Goal: Navigation & Orientation: Find specific page/section

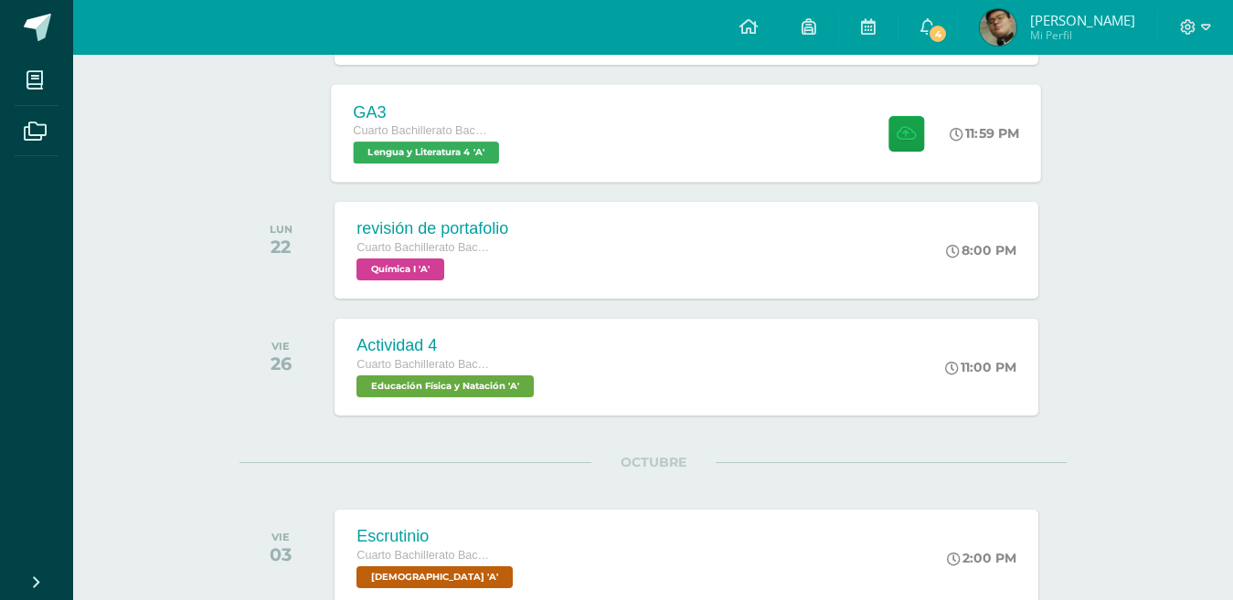
scroll to position [1351, 0]
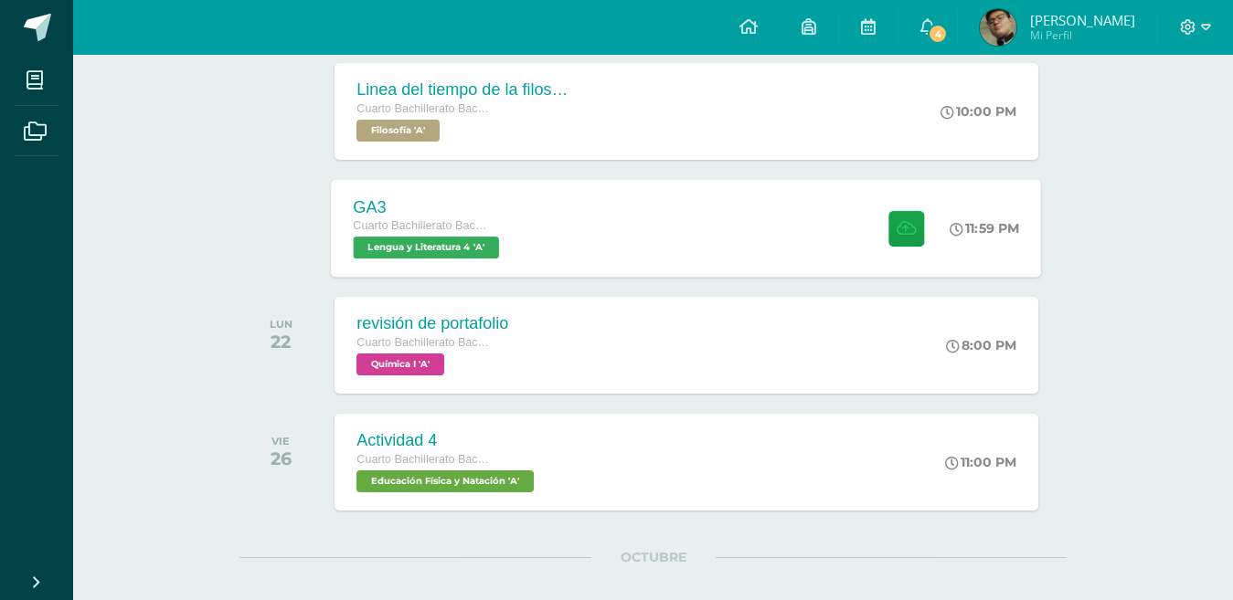
click at [588, 252] on div "GA3 Cuarto Bachillerato Bachillerato en CCLL con Orientación en Diseño Gráfico …" at bounding box center [687, 228] width 710 height 98
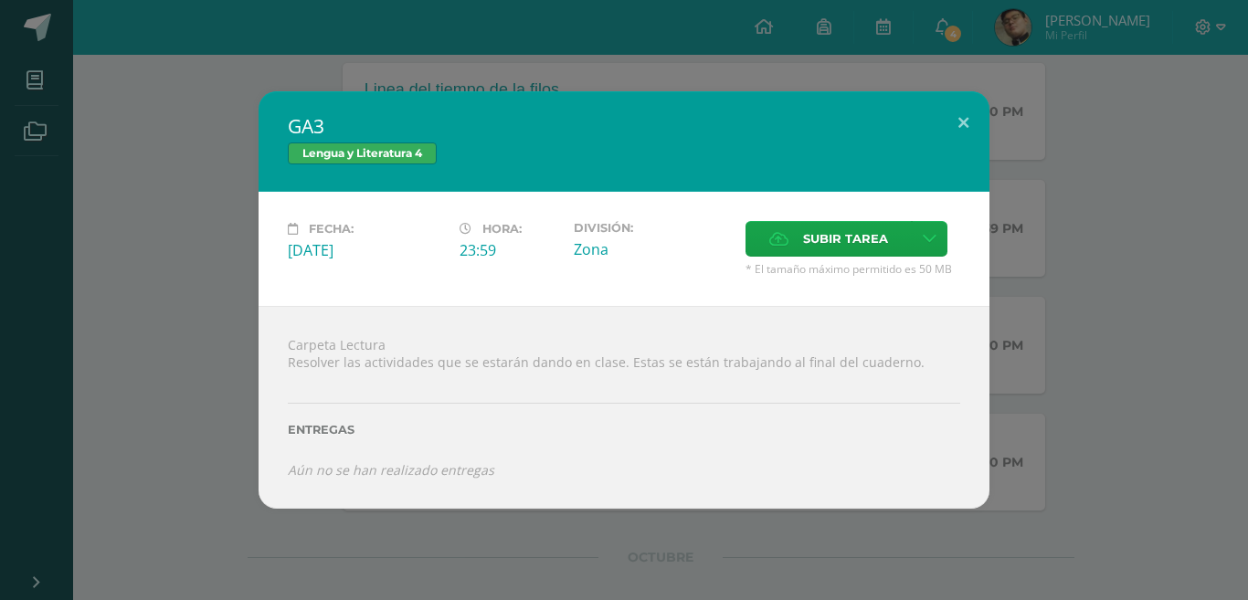
click at [196, 275] on div "GA3 Lengua y Literatura 4 Fecha: [DATE] Hora: 23:59 División: Zona" at bounding box center [624, 299] width 1234 height 417
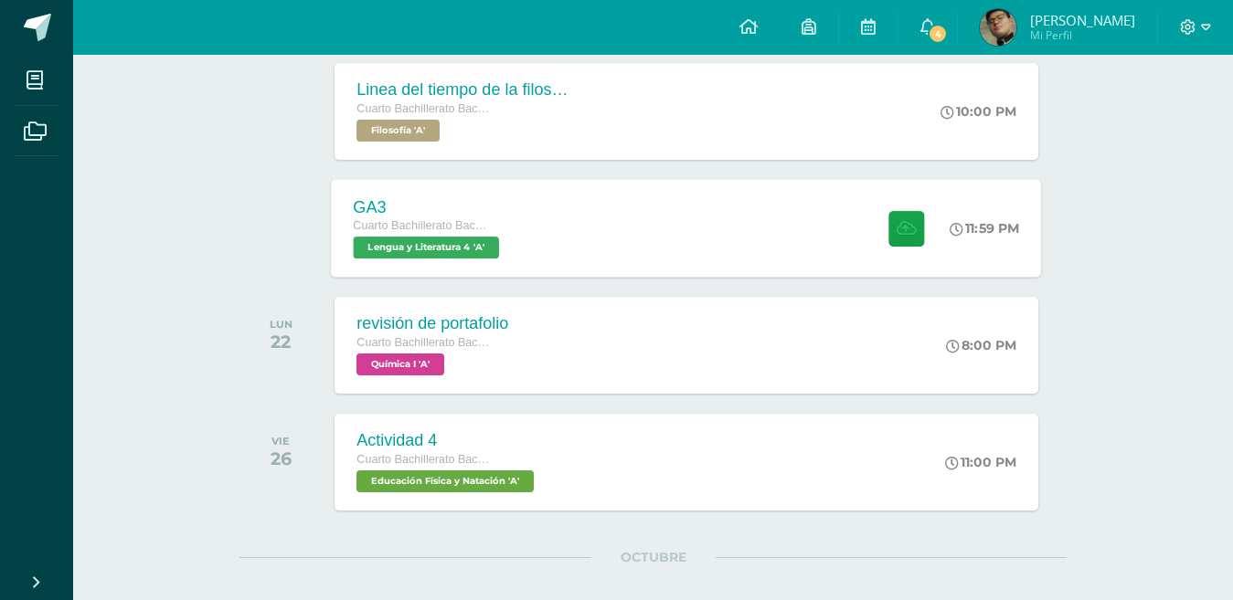
click at [565, 236] on div "GA3 Cuarto Bachillerato Bachillerato en CCLL con Orientación en Diseño Gráfico …" at bounding box center [687, 228] width 710 height 98
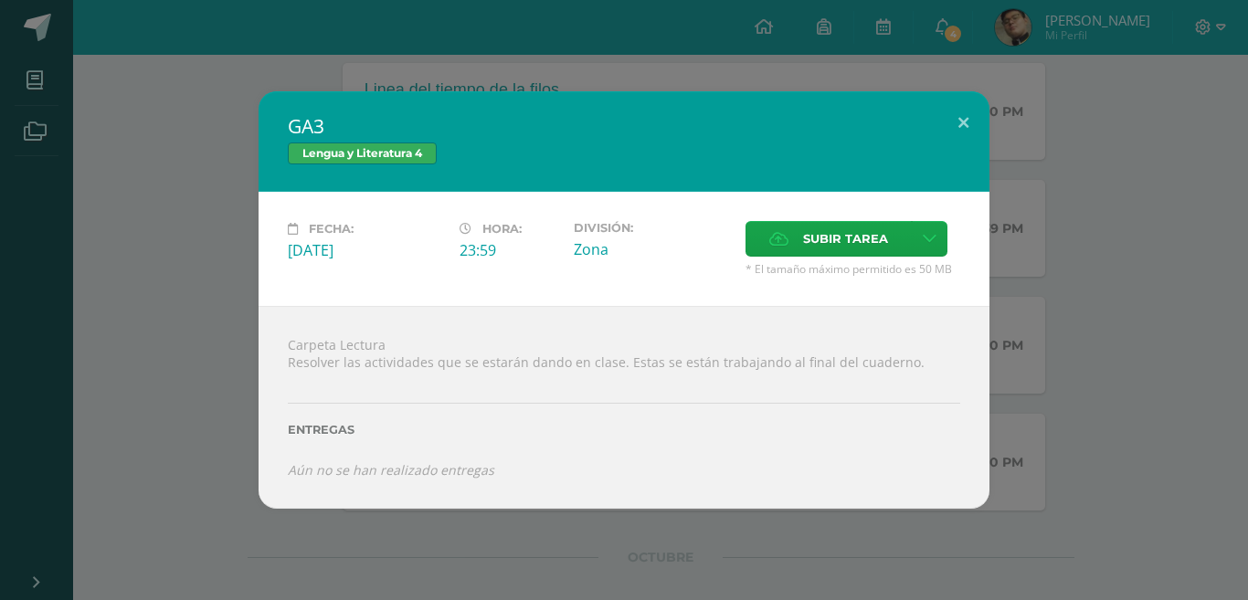
click at [1070, 295] on div "GA3 Lengua y Literatura 4 Fecha: [DATE] Hora: 23:59 División: Zona" at bounding box center [624, 299] width 1234 height 417
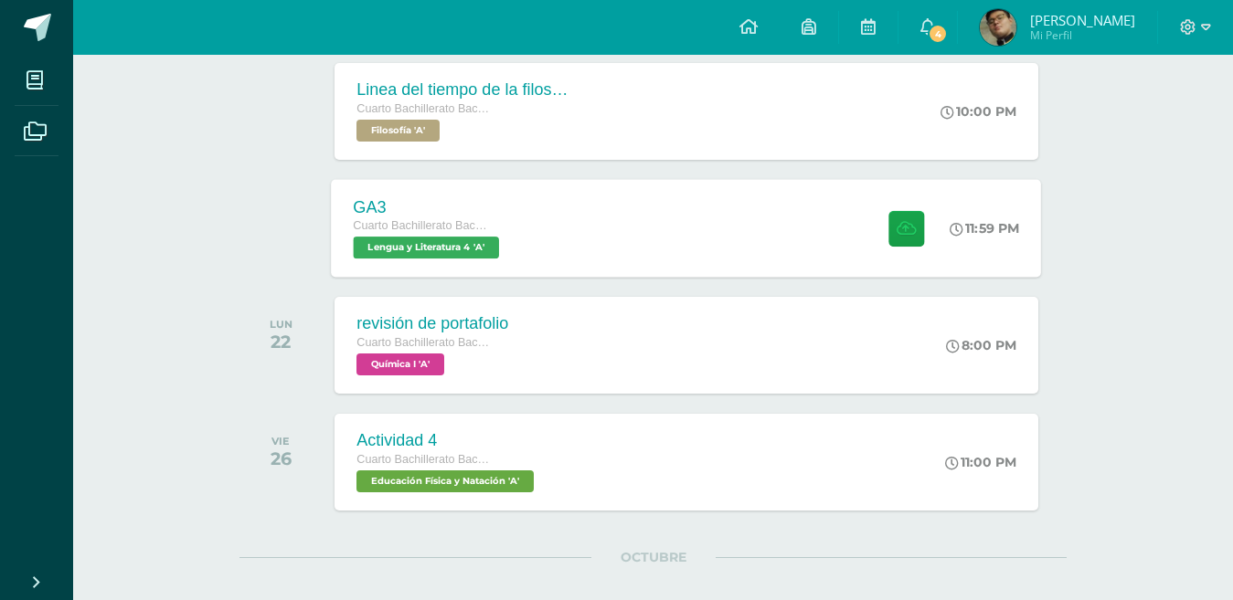
click at [771, 252] on div "GA3 Cuarto Bachillerato Bachillerato en CCLL con Orientación en Diseño Gráfico …" at bounding box center [687, 228] width 710 height 98
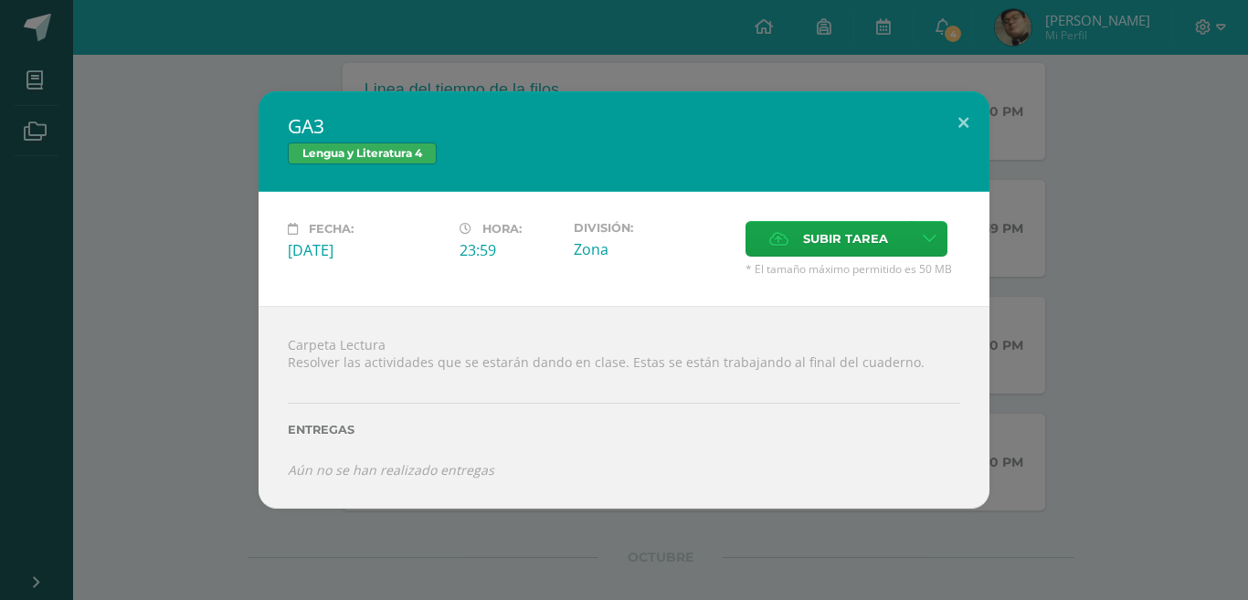
click at [1010, 328] on div "GA3 Lengua y Literatura 4 Fecha: [DATE] Hora: 23:59 División: Zona" at bounding box center [624, 299] width 1234 height 417
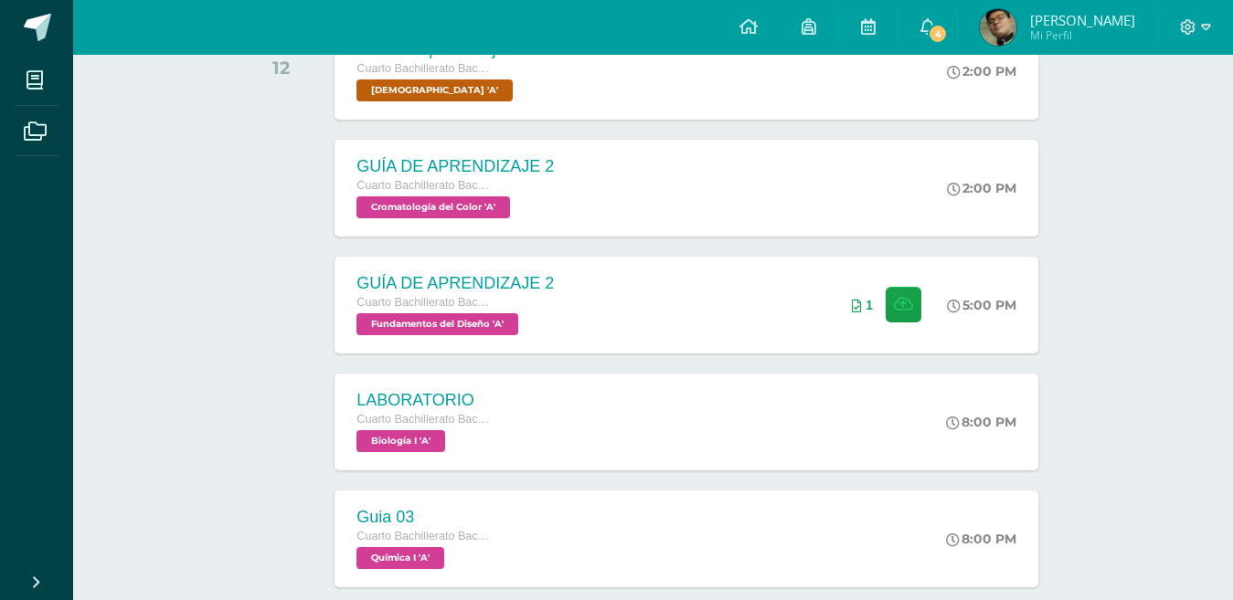
scroll to position [163, 0]
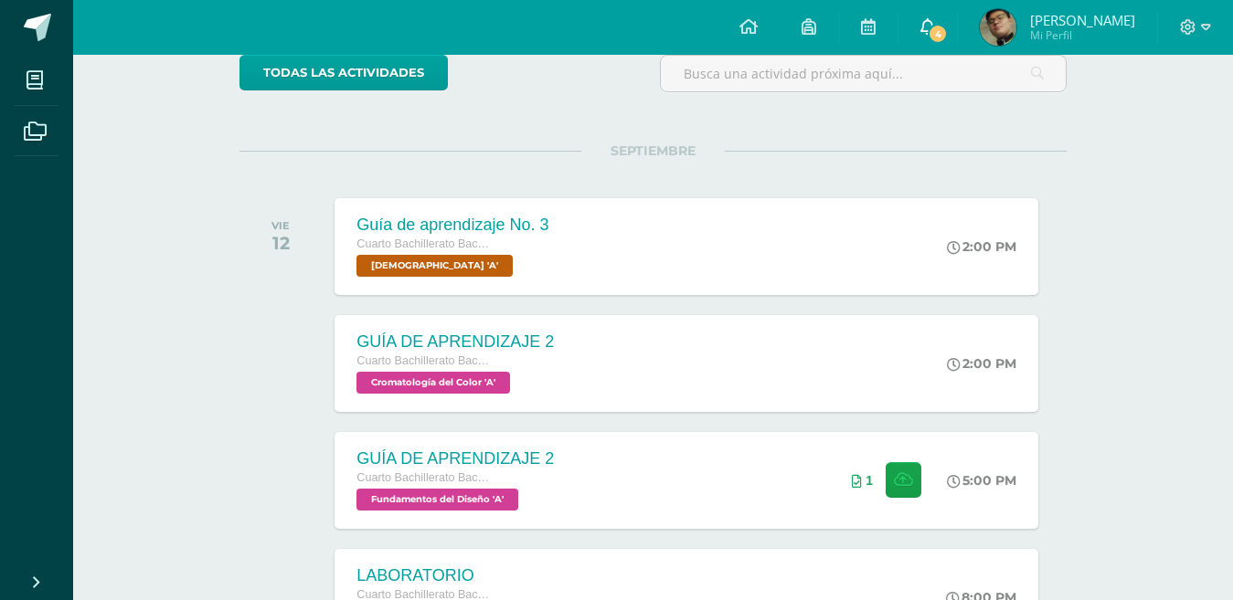
click at [935, 26] on icon at bounding box center [927, 26] width 15 height 16
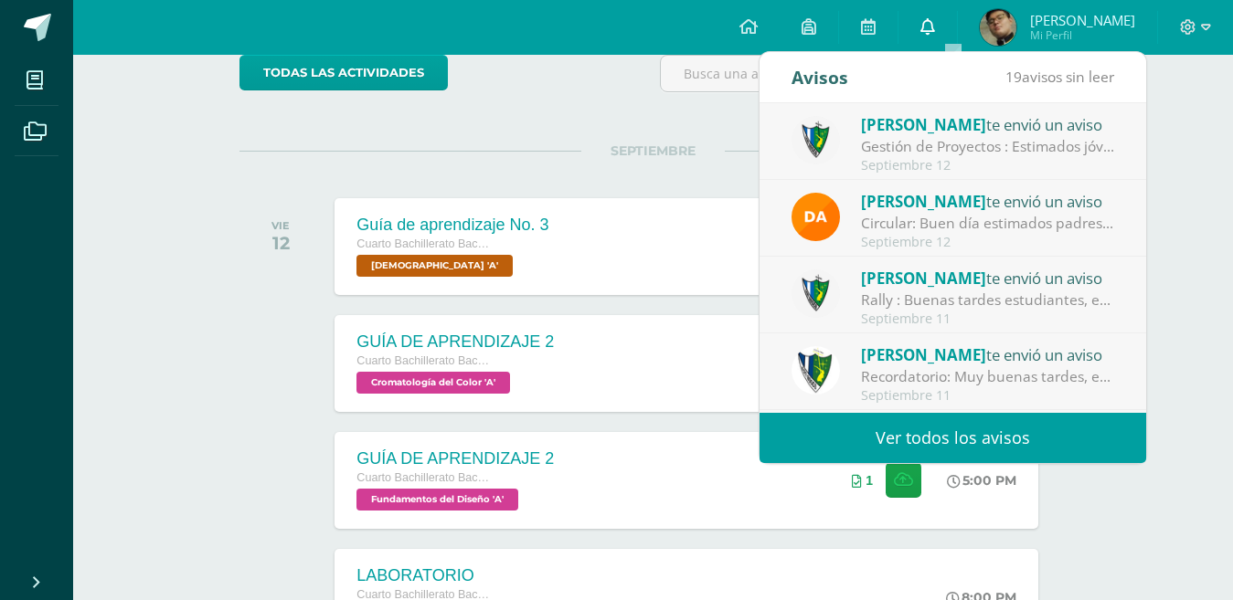
click at [935, 26] on icon at bounding box center [927, 26] width 15 height 16
